Goal: Find specific page/section: Find specific page/section

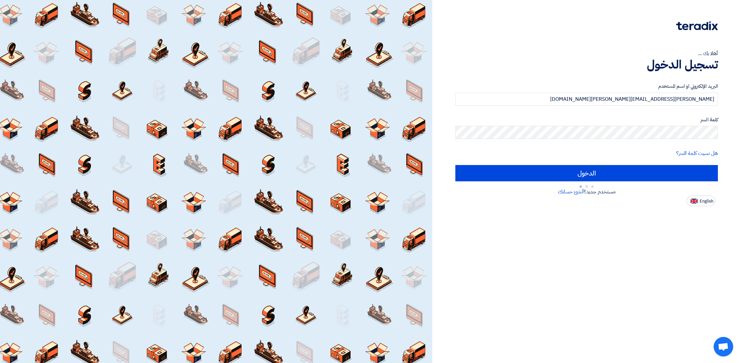
type input "Sign in"
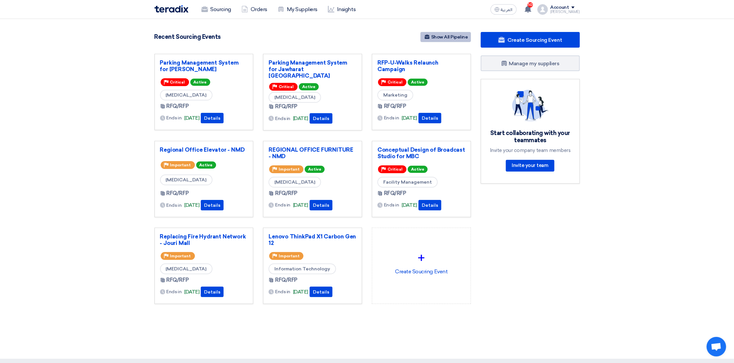
click at [448, 34] on link "Show All Pipeline" at bounding box center [445, 37] width 51 height 10
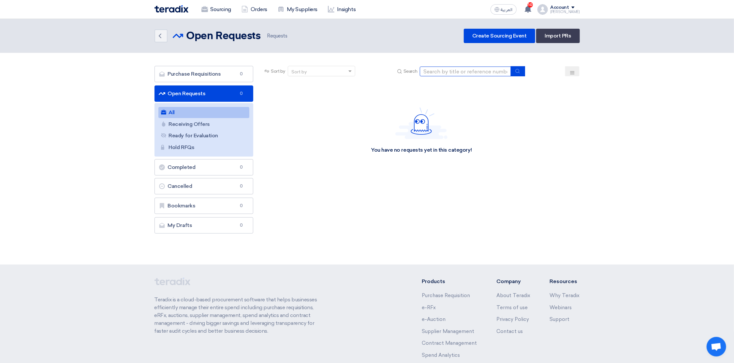
click at [469, 72] on input at bounding box center [465, 71] width 91 height 10
click at [576, 71] on button at bounding box center [572, 71] width 14 height 10
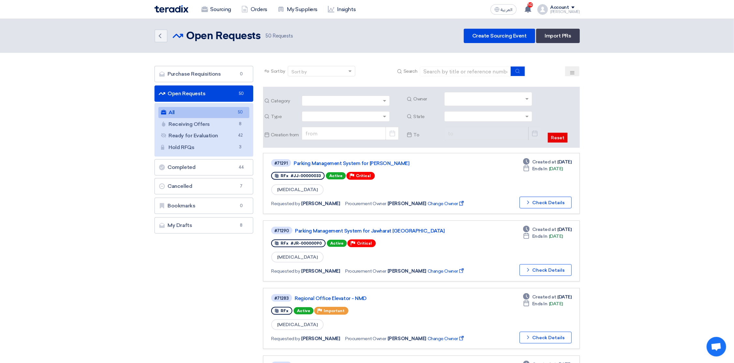
click at [471, 98] on input "text" at bounding box center [489, 99] width 82 height 11
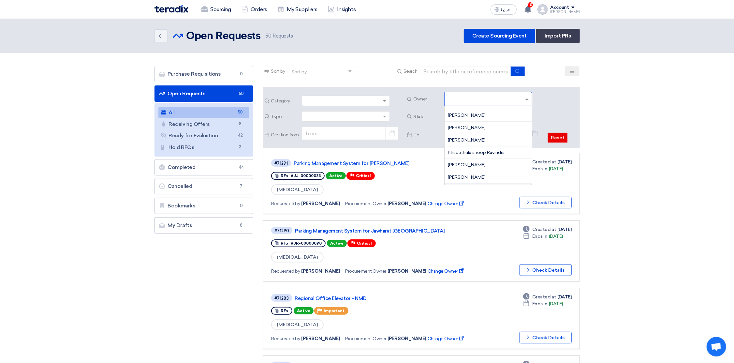
scroll to position [196, 0]
click at [474, 128] on span "[PERSON_NAME]" at bounding box center [467, 127] width 38 height 6
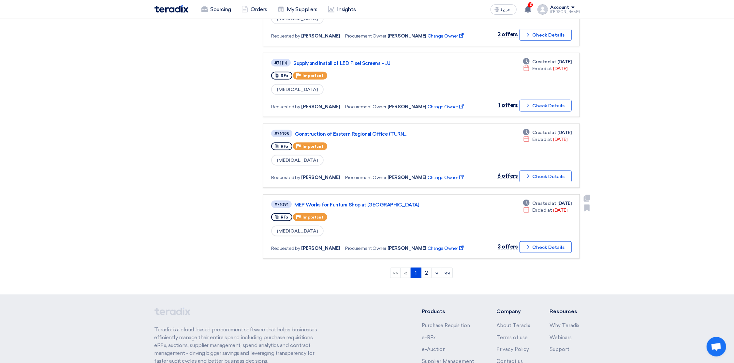
scroll to position [635, 0]
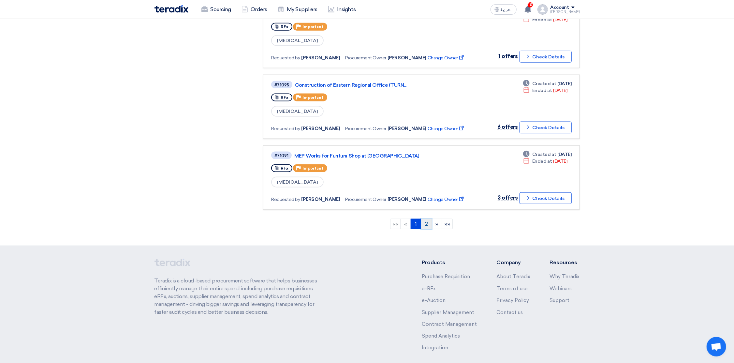
click at [424, 219] on link "2" at bounding box center [426, 224] width 11 height 10
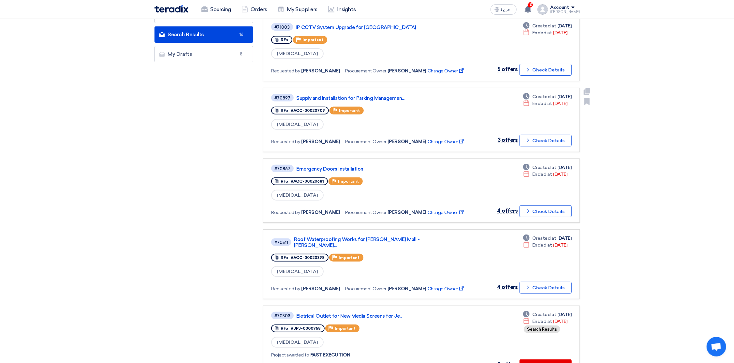
scroll to position [146, 0]
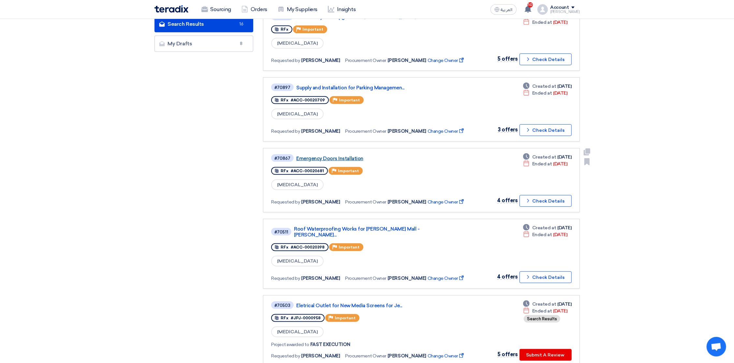
click at [333, 155] on link "Emergency Doors Installation" at bounding box center [377, 158] width 163 height 6
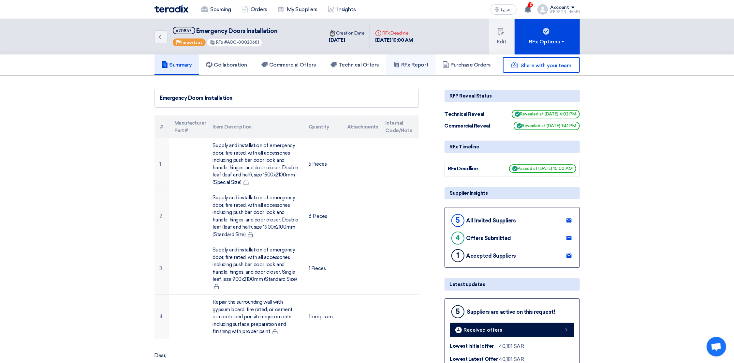
click at [418, 64] on h5 "RFx Report" at bounding box center [410, 65] width 35 height 7
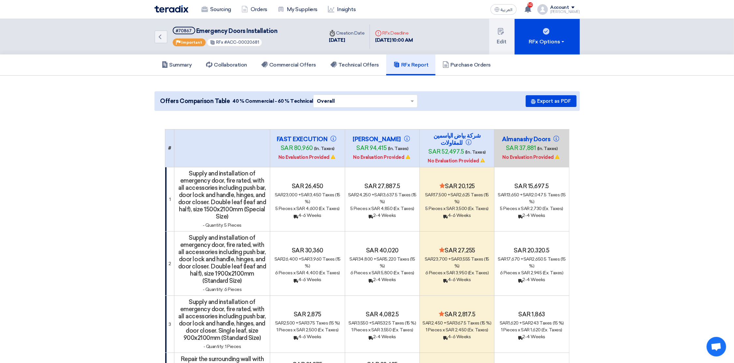
click at [413, 62] on h5 "RFx Report" at bounding box center [410, 65] width 35 height 7
click at [160, 36] on icon "Back" at bounding box center [160, 37] width 8 height 8
